Goal: Obtain resource: Download file/media

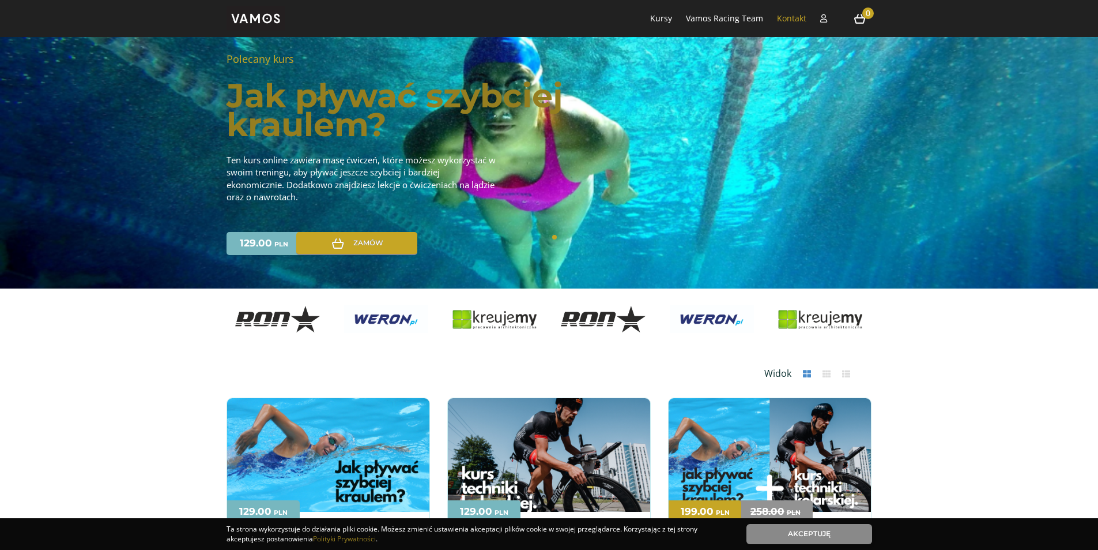
click at [811, 16] on li "Kontakt" at bounding box center [792, 18] width 41 height 37
click at [821, 17] on li "Zaloguj" at bounding box center [824, 18] width 18 height 37
click at [837, 42] on link "Zaloguj" at bounding box center [891, 54] width 141 height 35
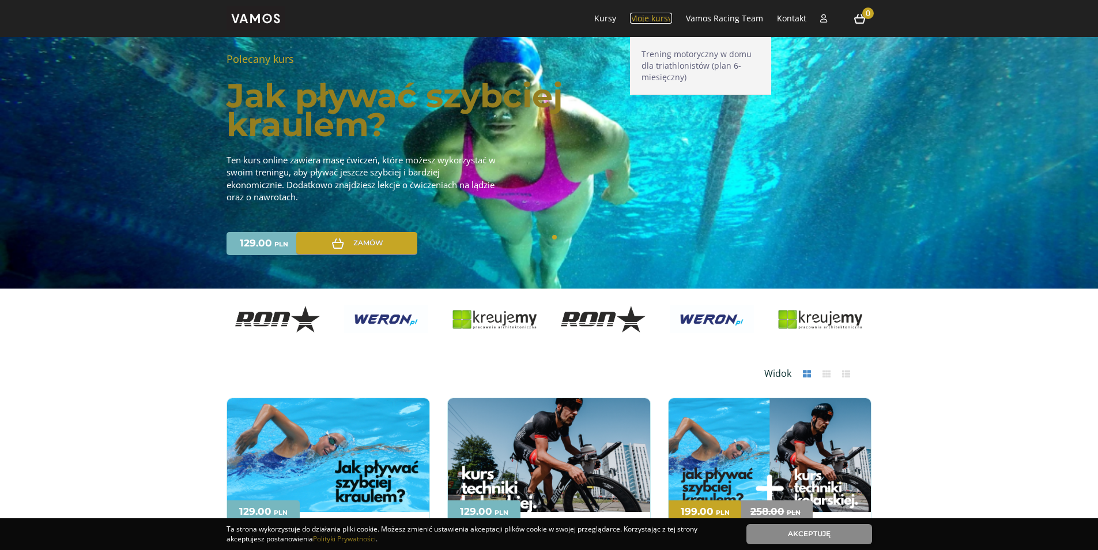
click at [652, 23] on link "Moje kursy" at bounding box center [651, 18] width 42 height 11
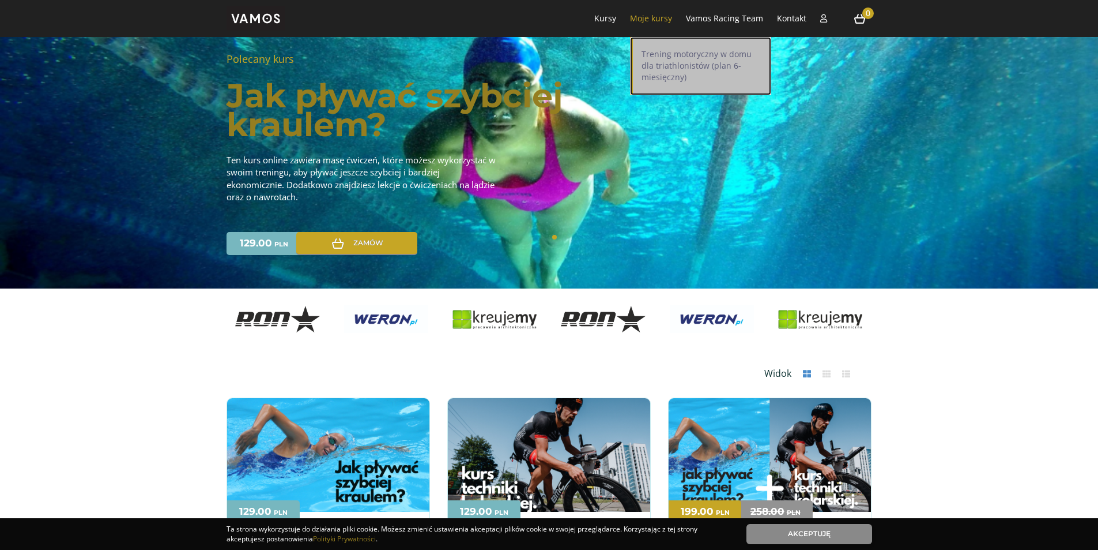
click at [662, 61] on link "Trening motoryczny w domu dla triathlonistów (plan 6-miesięczny)" at bounding box center [700, 66] width 141 height 58
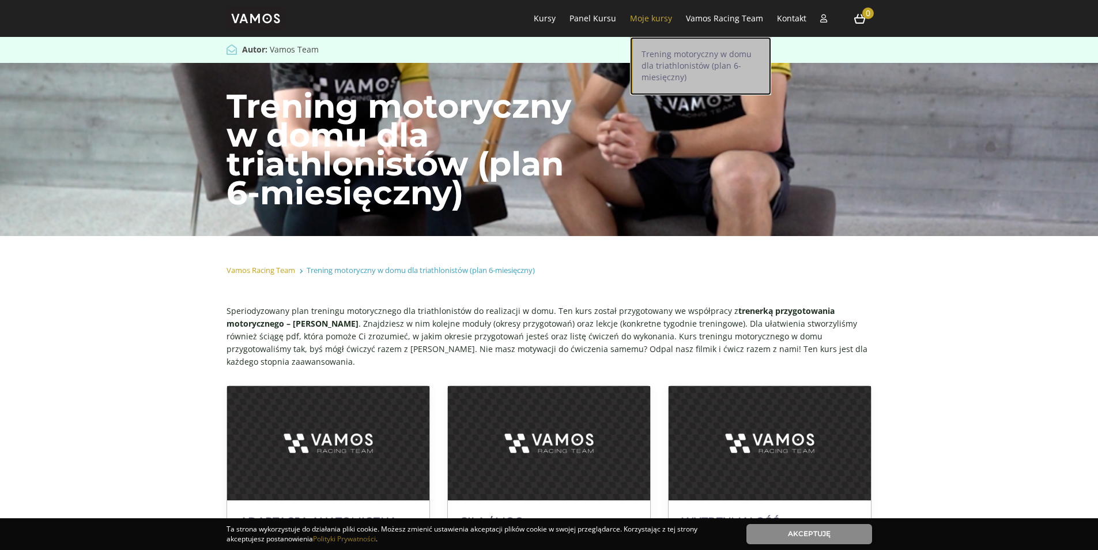
click at [653, 55] on link "Trening motoryczny w domu dla triathlonistów (plan 6-miesięczny)" at bounding box center [700, 66] width 141 height 58
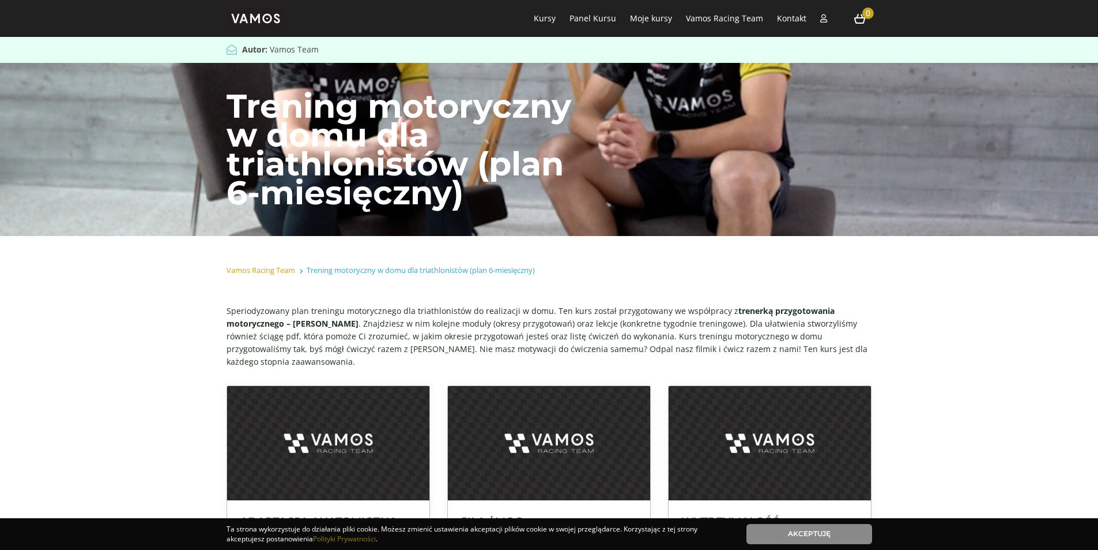
scroll to position [481, 0]
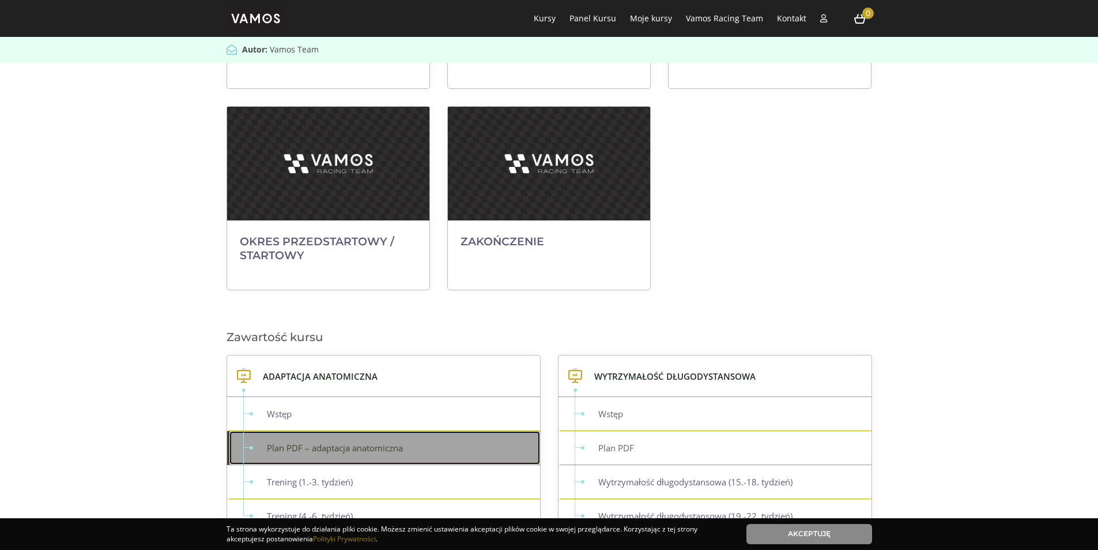
click at [315, 433] on link "Plan PDF – adaptacja anatomiczna" at bounding box center [384, 447] width 311 height 33
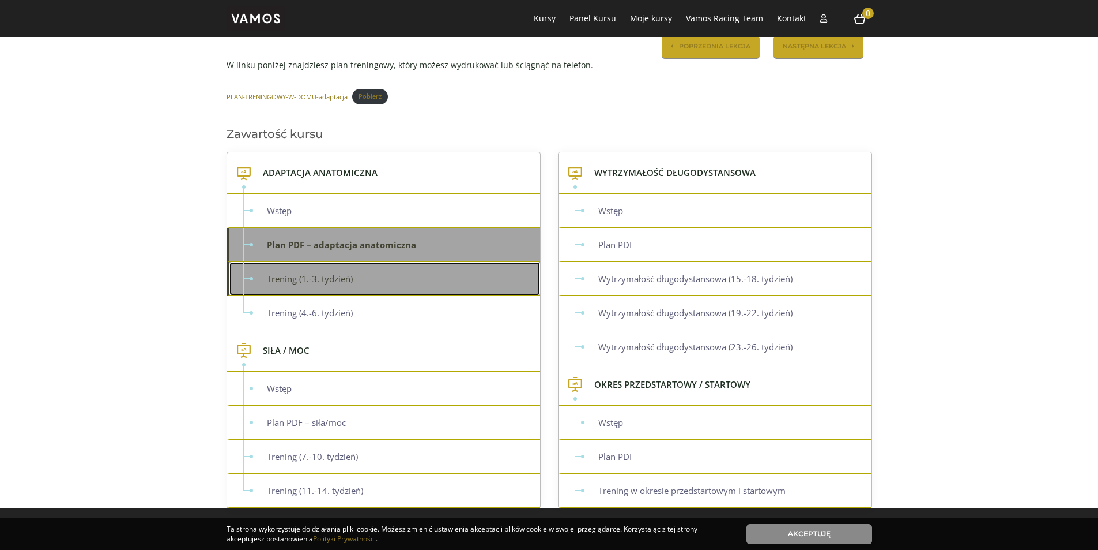
click at [321, 286] on link "Trening (1.-3. tydzień)" at bounding box center [384, 278] width 311 height 33
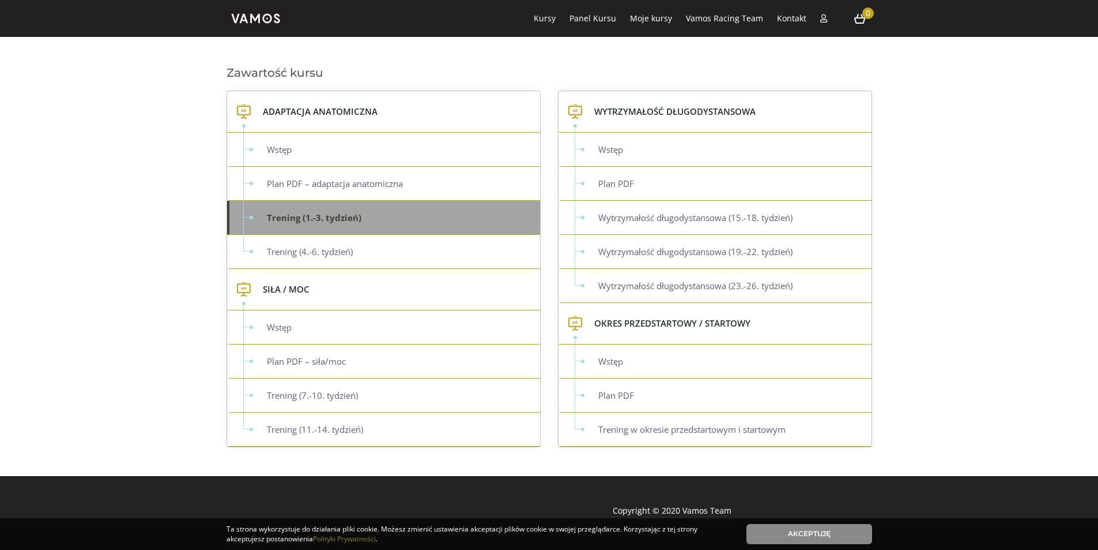
scroll to position [582, 0]
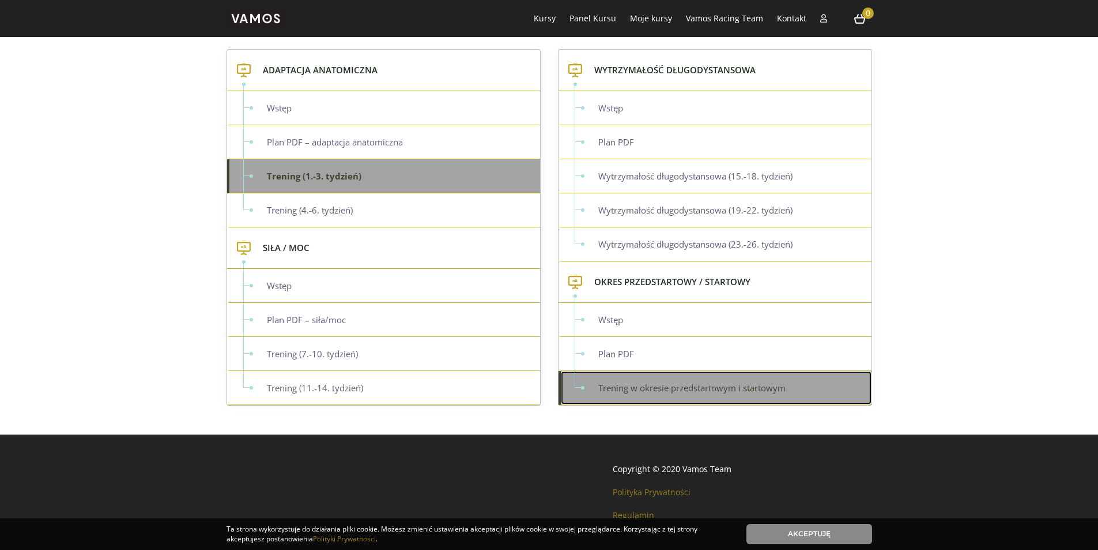
click at [645, 374] on link "Trening w okresie przedstartowym i startowym" at bounding box center [716, 387] width 311 height 33
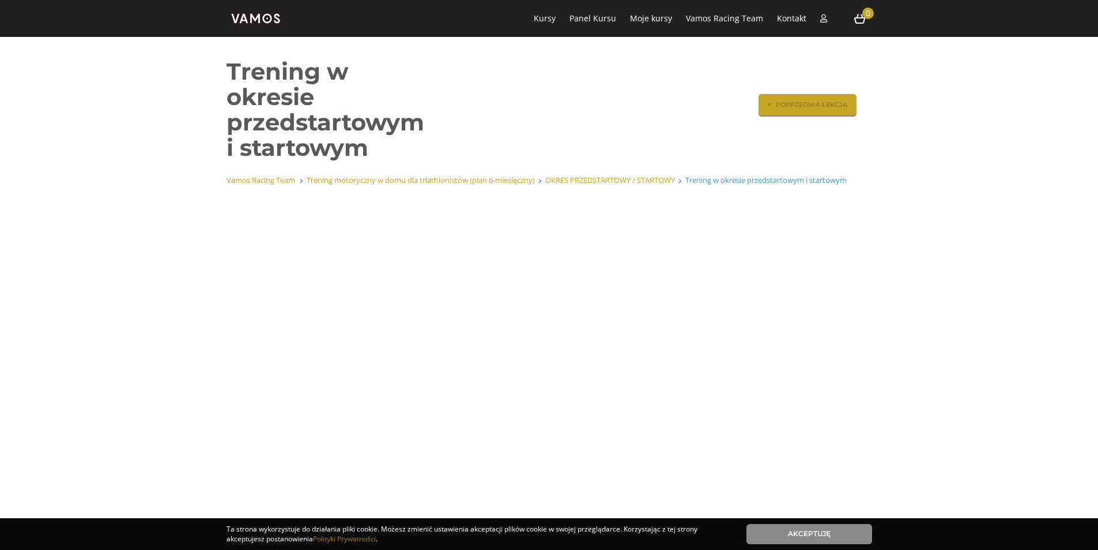
scroll to position [481, 0]
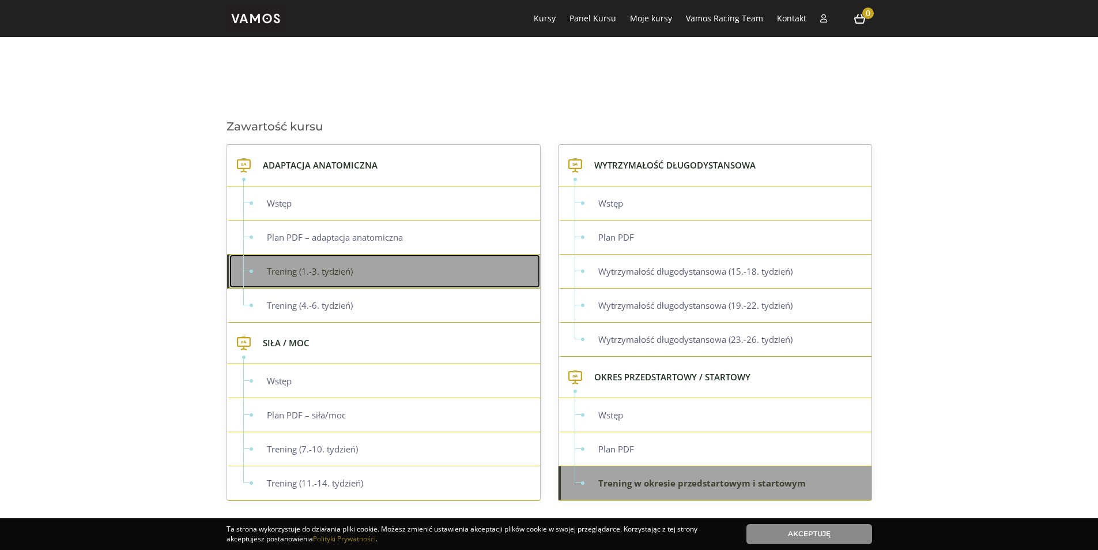
click at [362, 263] on link "Trening (1.-3. tydzień)" at bounding box center [384, 270] width 311 height 33
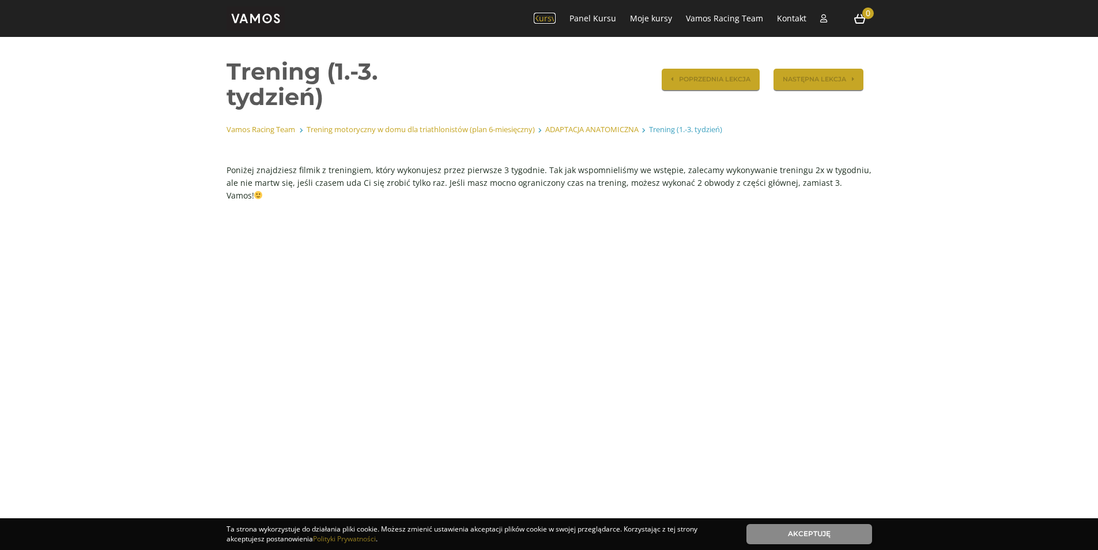
click at [550, 18] on link "Kursy" at bounding box center [545, 18] width 22 height 11
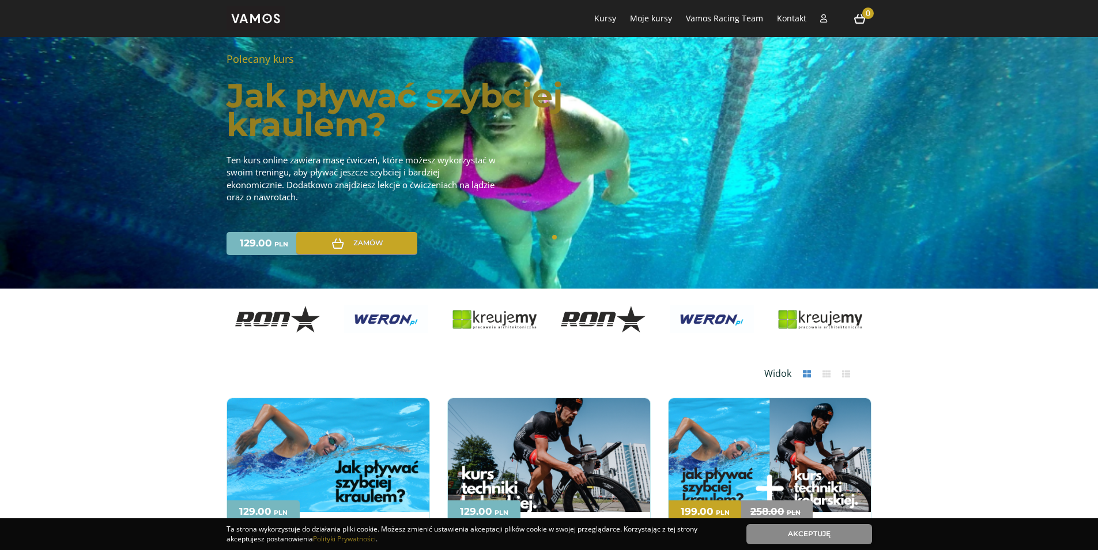
scroll to position [481, 0]
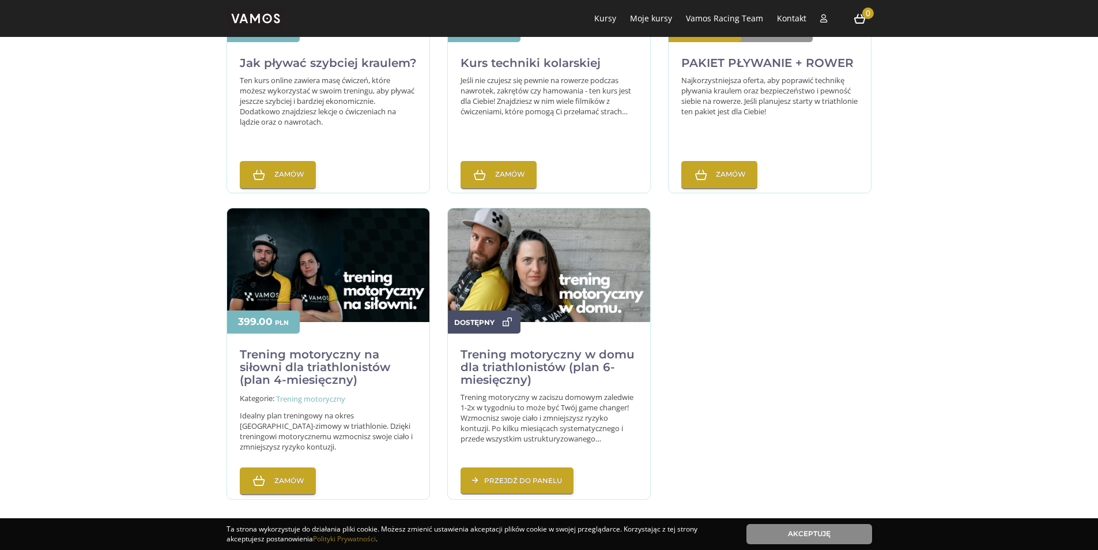
click at [505, 322] on icon at bounding box center [508, 321] width 12 height 11
click at [291, 472] on link "Zamów" at bounding box center [278, 481] width 76 height 28
click at [279, 326] on p "PLN" at bounding box center [282, 322] width 14 height 9
click at [291, 344] on h2 "Trening motoryczny na siłowni dla triathlonistów (plan 4-miesięczny)" at bounding box center [328, 365] width 177 height 52
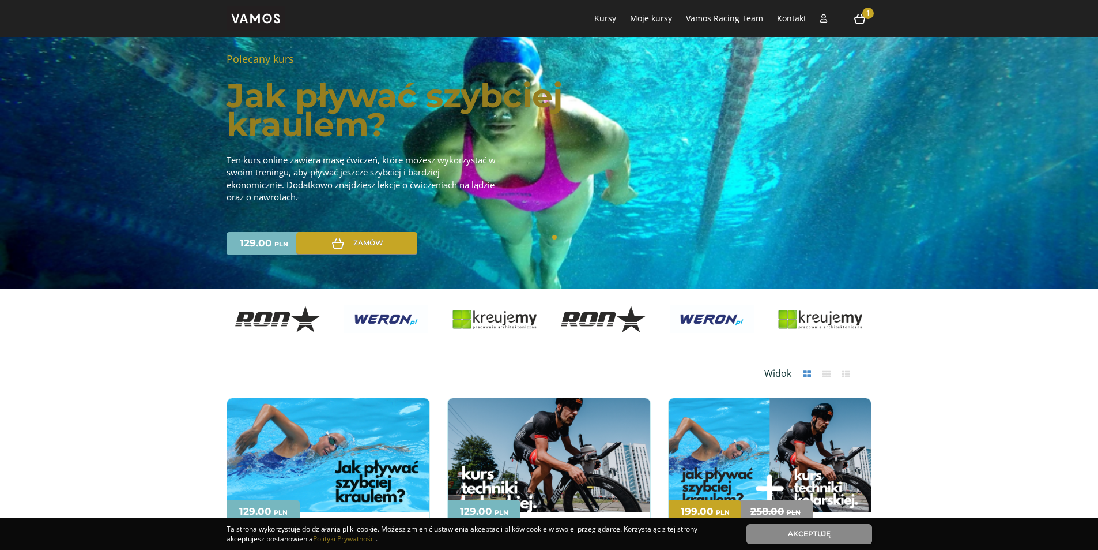
scroll to position [481, 0]
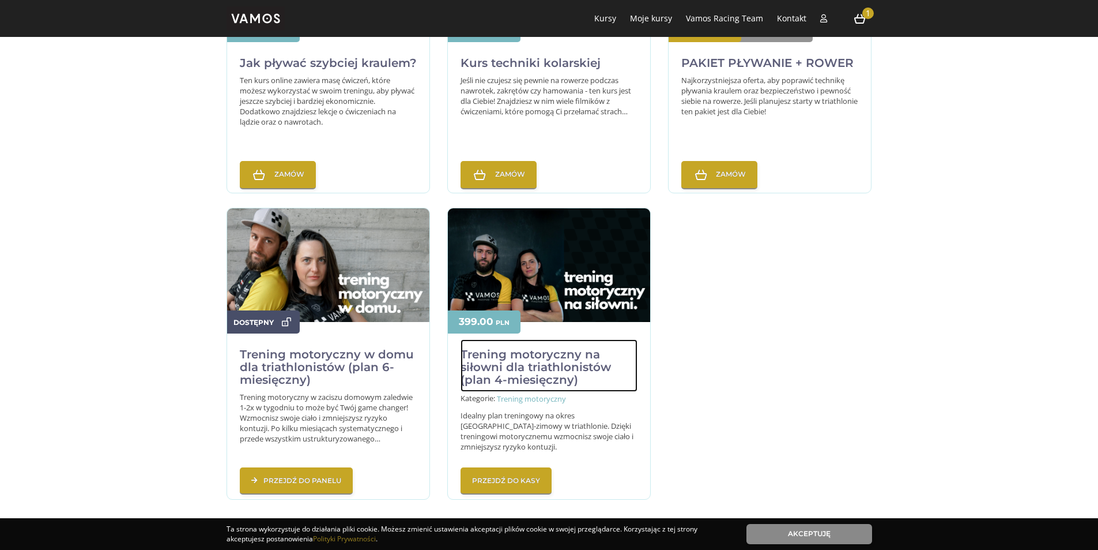
click at [567, 359] on h2 "Trening motoryczny na siłowni dla triathlonistów (plan 4-miesięczny)" at bounding box center [549, 365] width 177 height 52
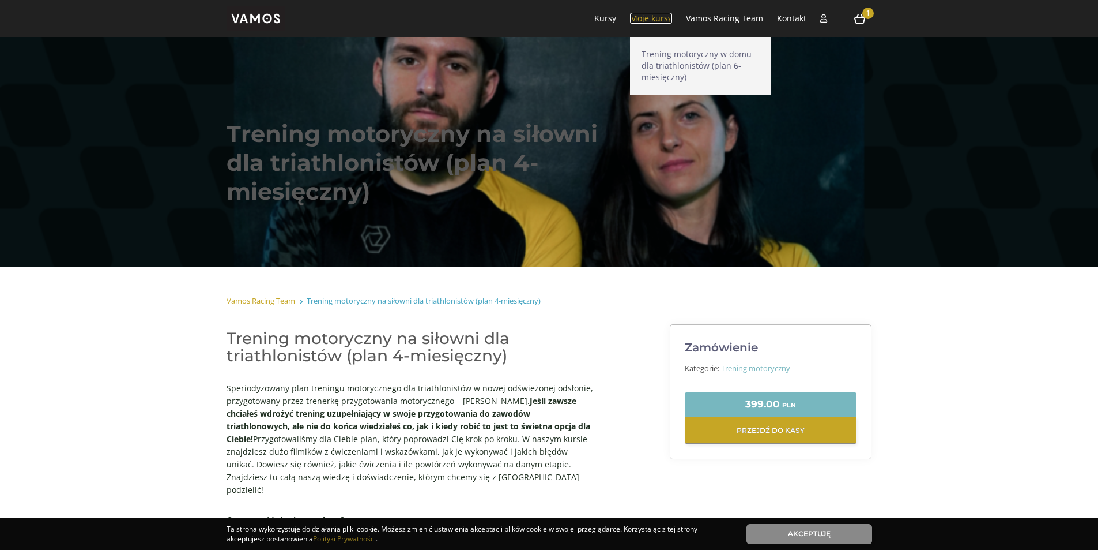
click at [669, 16] on link "Moje kursy" at bounding box center [651, 18] width 42 height 11
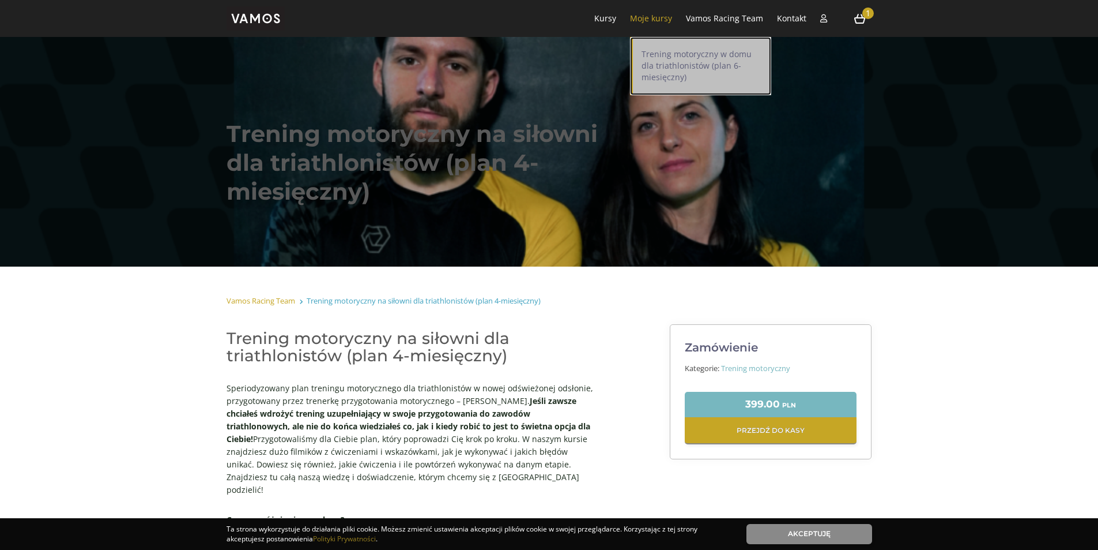
click at [661, 63] on link "Trening motoryczny w domu dla triathlonistów (plan 6-miesięczny)" at bounding box center [700, 66] width 141 height 58
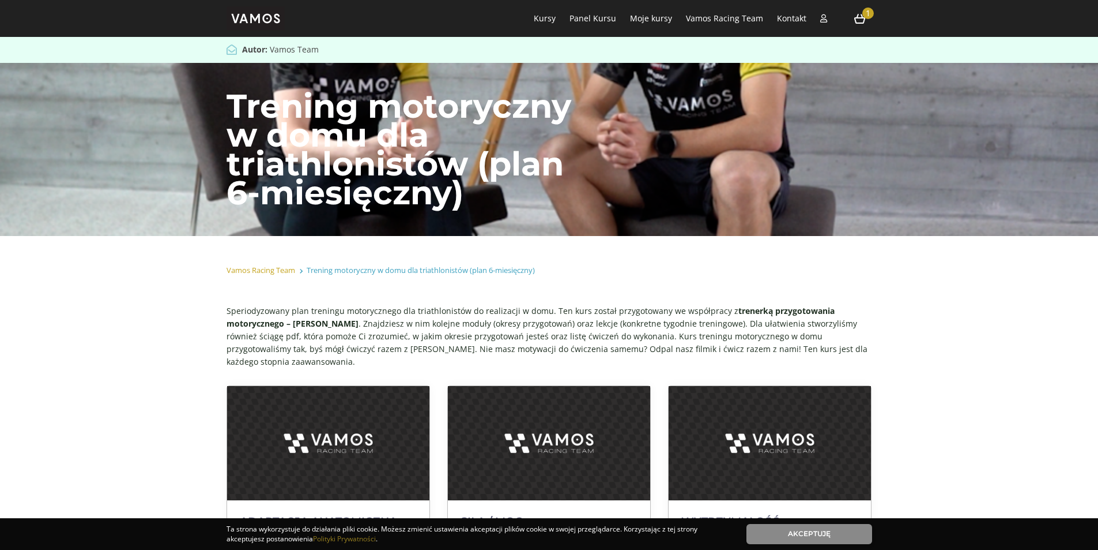
scroll to position [481, 0]
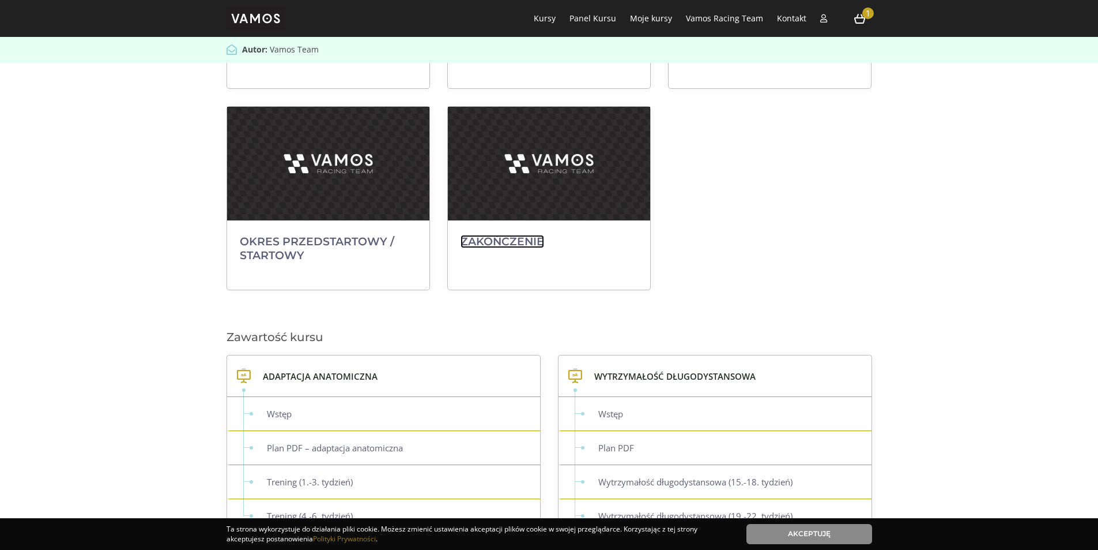
click at [510, 235] on link "ZAKOŃCZENIE" at bounding box center [503, 241] width 84 height 13
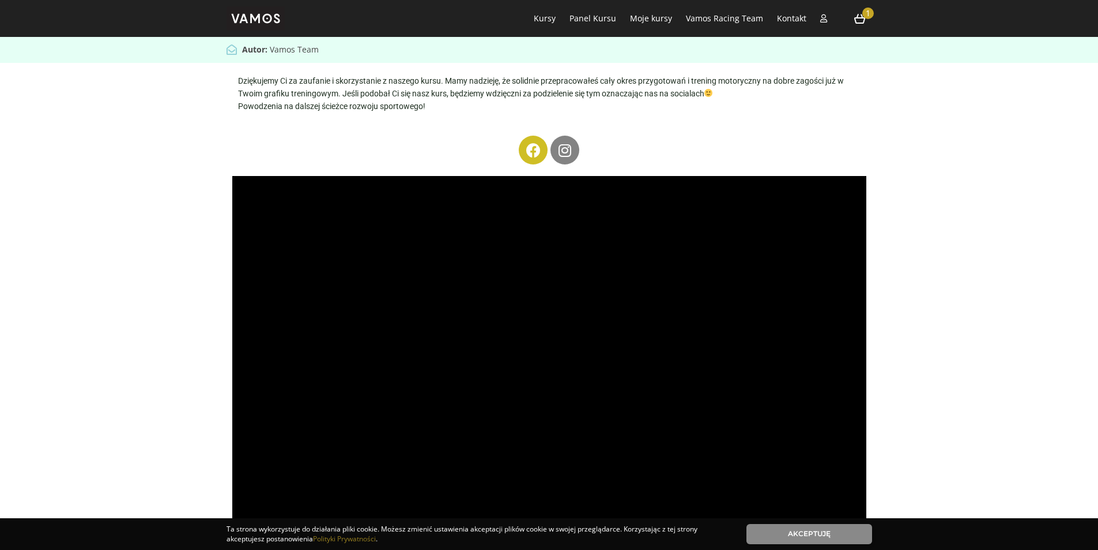
scroll to position [116, 0]
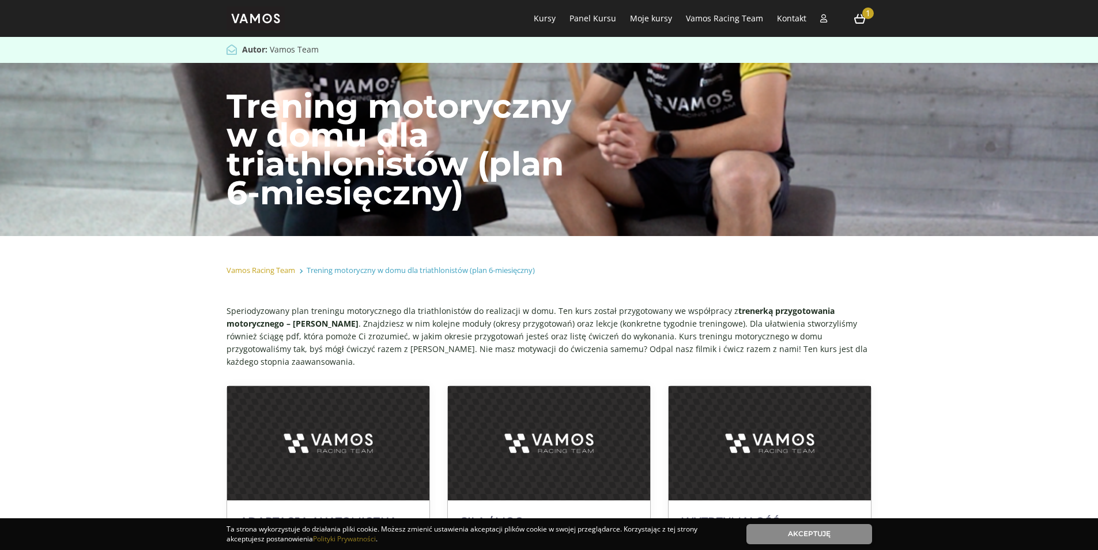
scroll to position [481, 0]
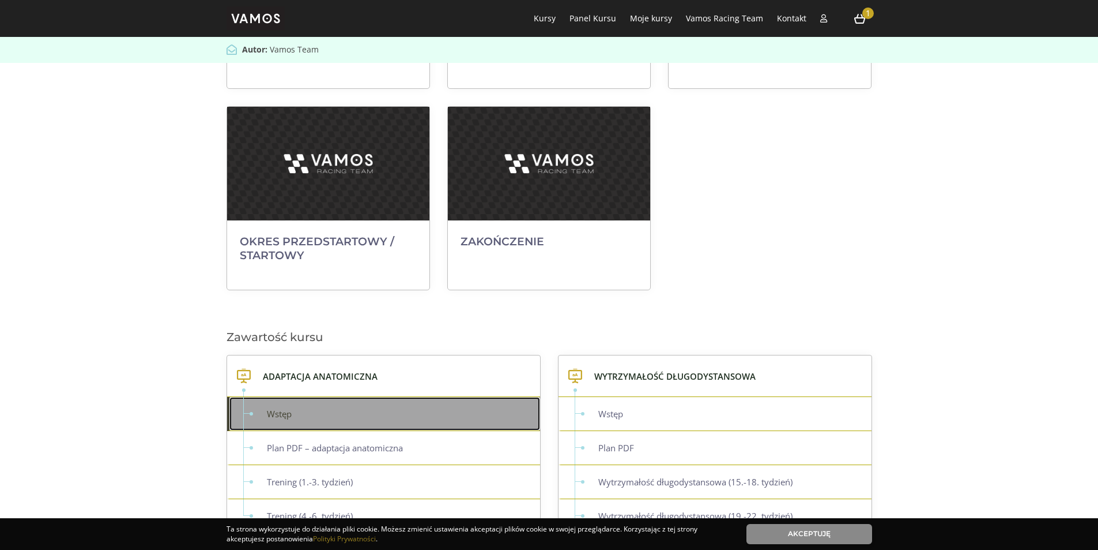
click at [296, 402] on link "Wstęp" at bounding box center [384, 413] width 311 height 33
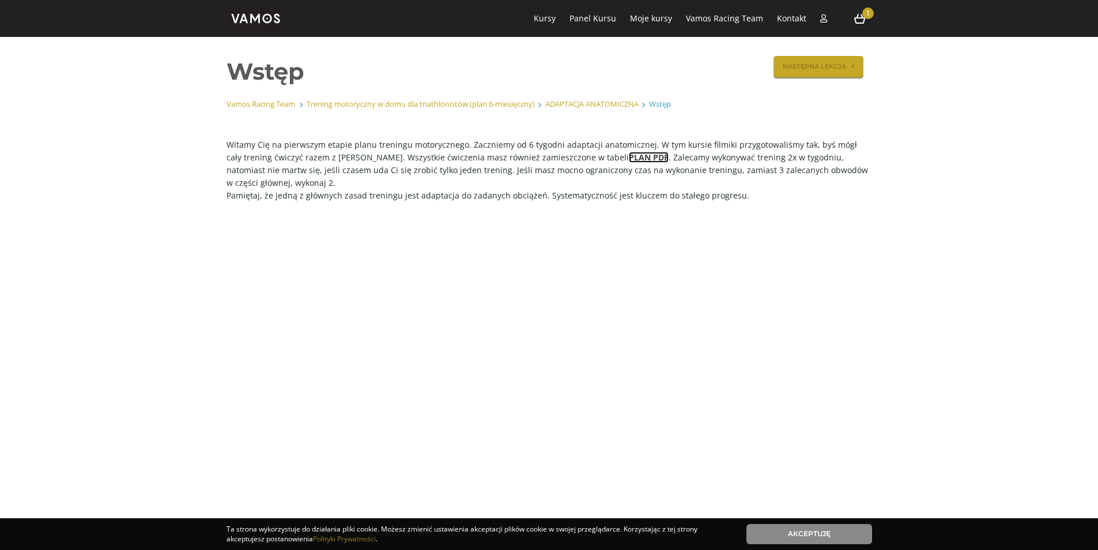
click at [629, 156] on link "PLAN PDF" at bounding box center [649, 157] width 40 height 11
click at [629, 161] on link "PLAN PDF" at bounding box center [649, 157] width 40 height 11
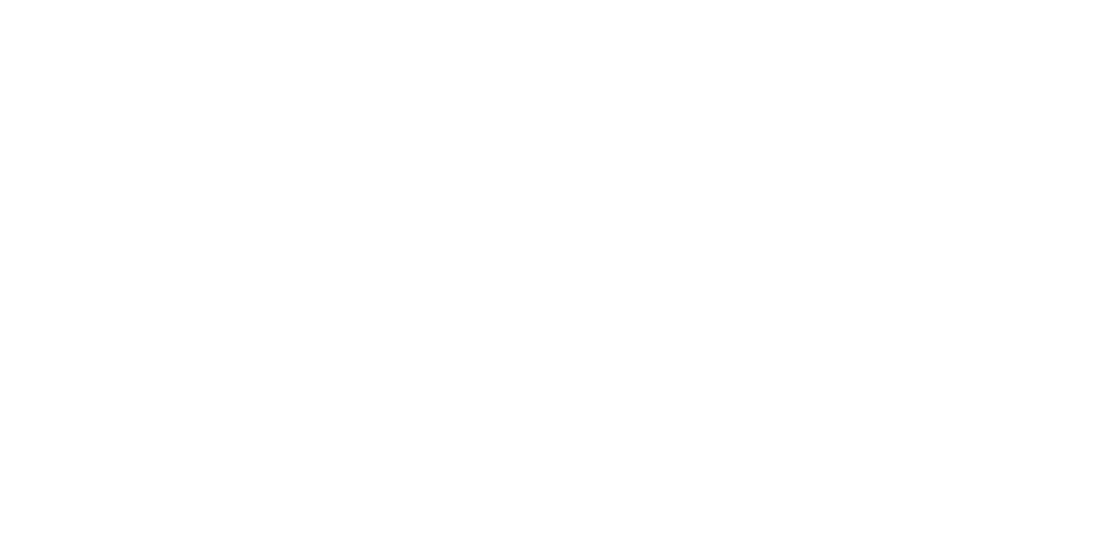
click at [398, 178] on link "Publigo" at bounding box center [400, 179] width 30 height 12
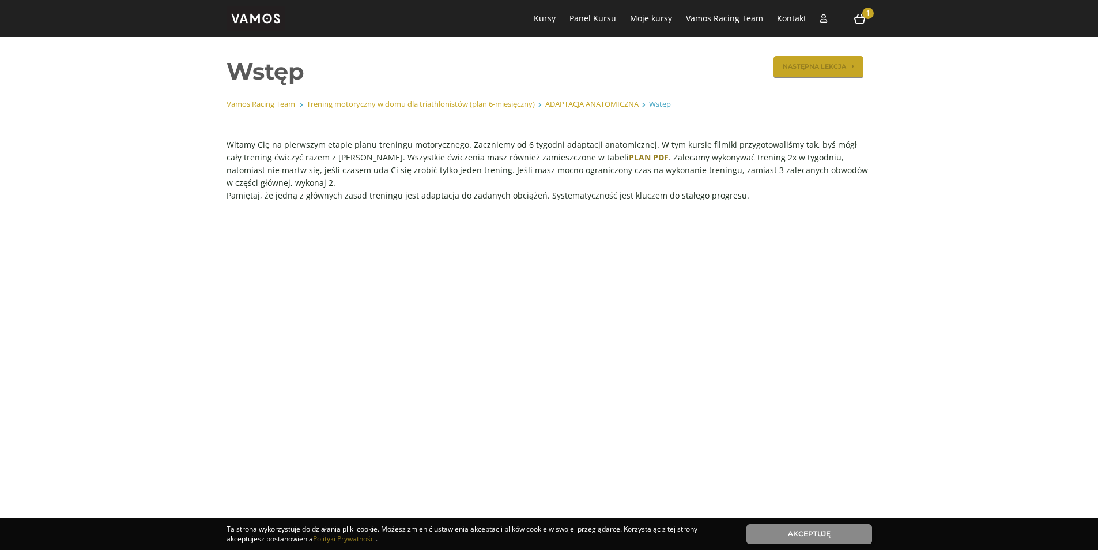
scroll to position [481, 0]
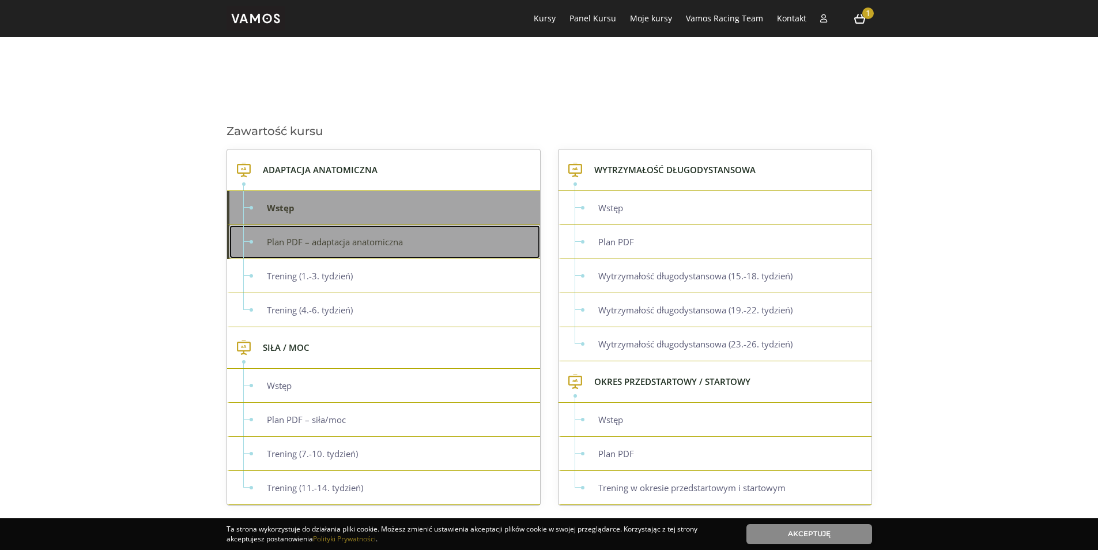
click at [285, 234] on link "Plan PDF – adaptacja anatomiczna" at bounding box center [384, 241] width 311 height 33
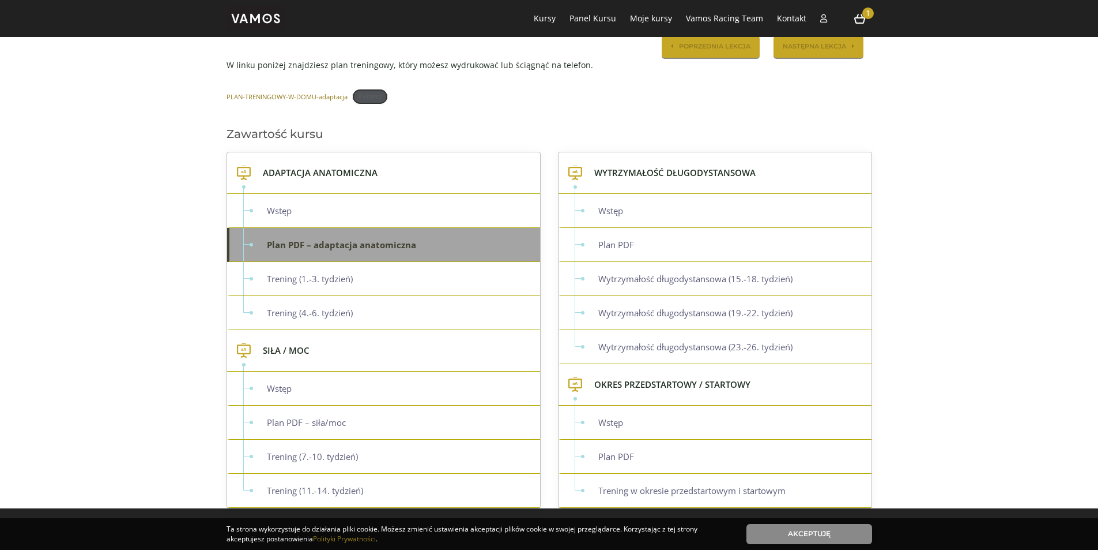
click at [367, 97] on link "Pobierz" at bounding box center [370, 97] width 36 height 16
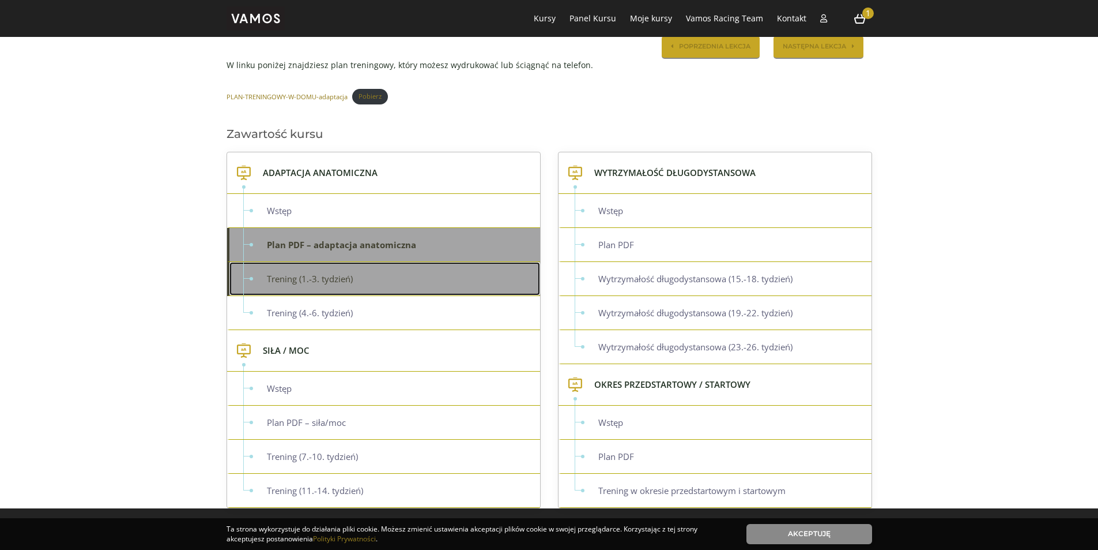
click at [350, 278] on link "Trening (1.-3. tydzień)" at bounding box center [384, 278] width 311 height 33
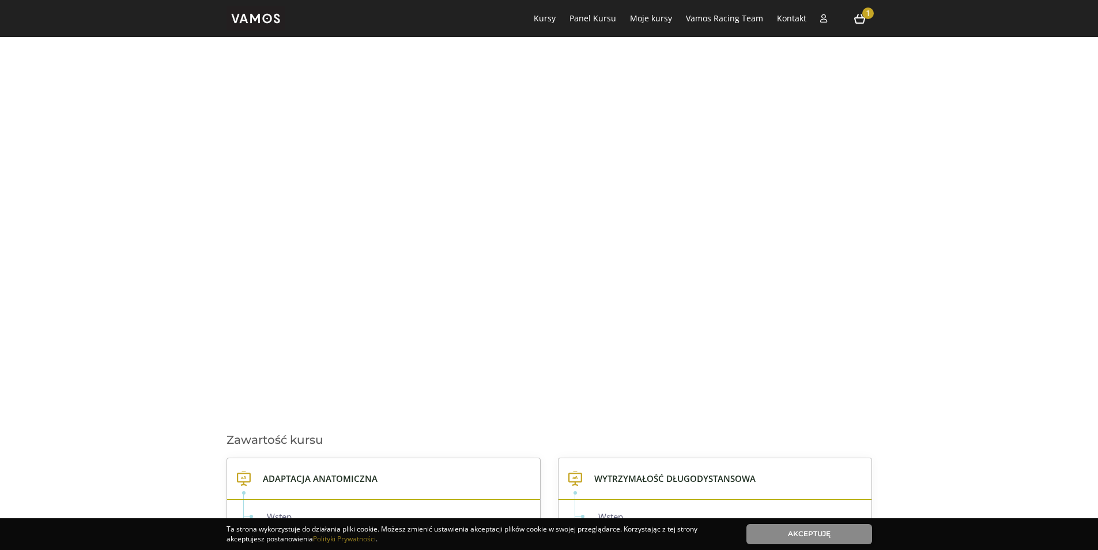
scroll to position [197, 0]
